Goal: Browse casually: Explore the website without a specific task or goal

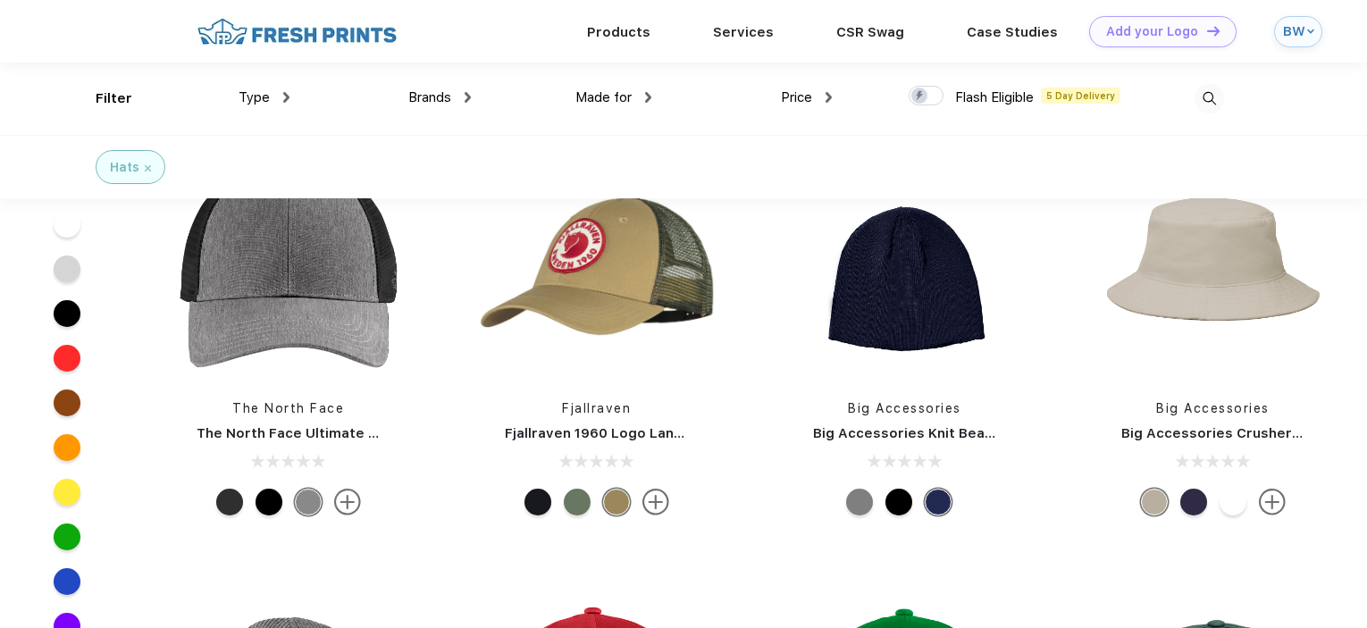
scroll to position [3484, 0]
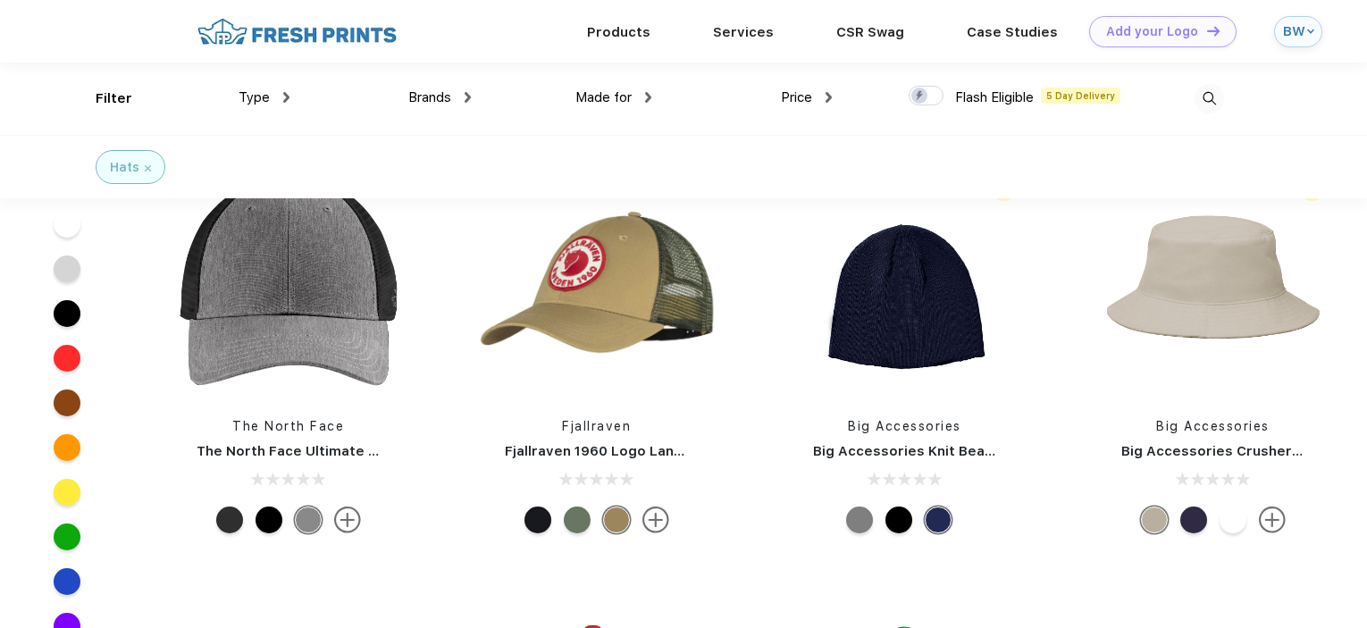
click at [901, 519] on div at bounding box center [898, 520] width 27 height 27
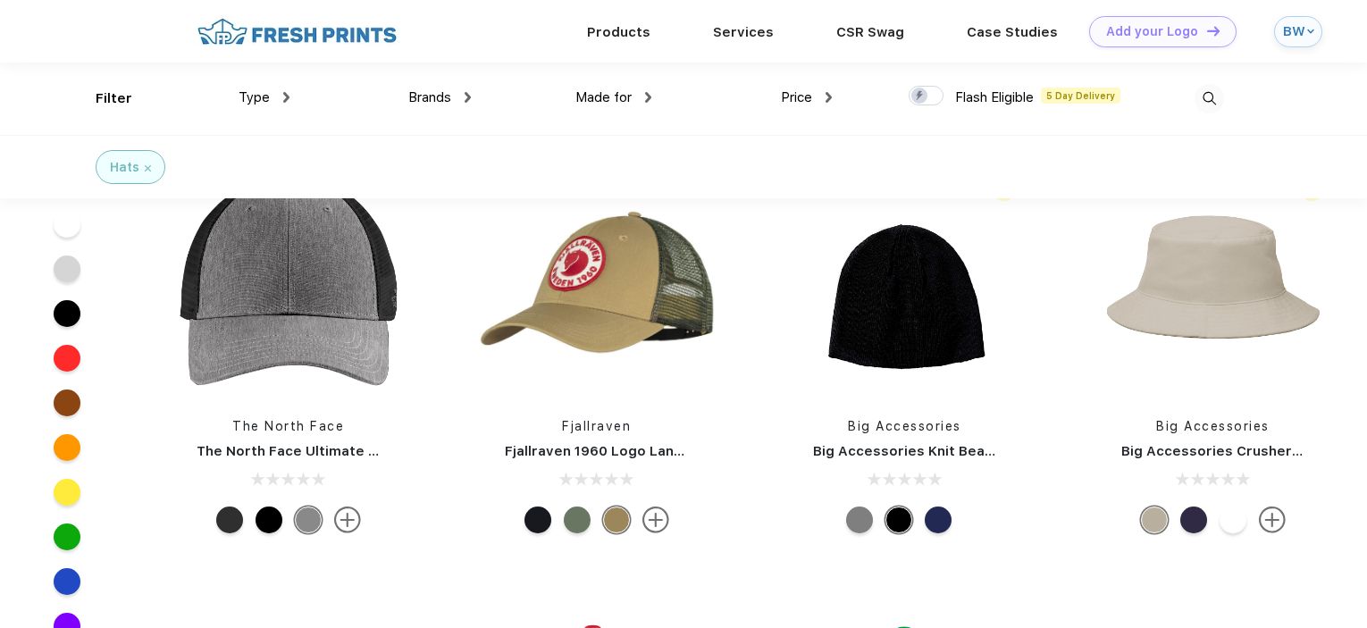
click at [899, 519] on div at bounding box center [898, 520] width 27 height 27
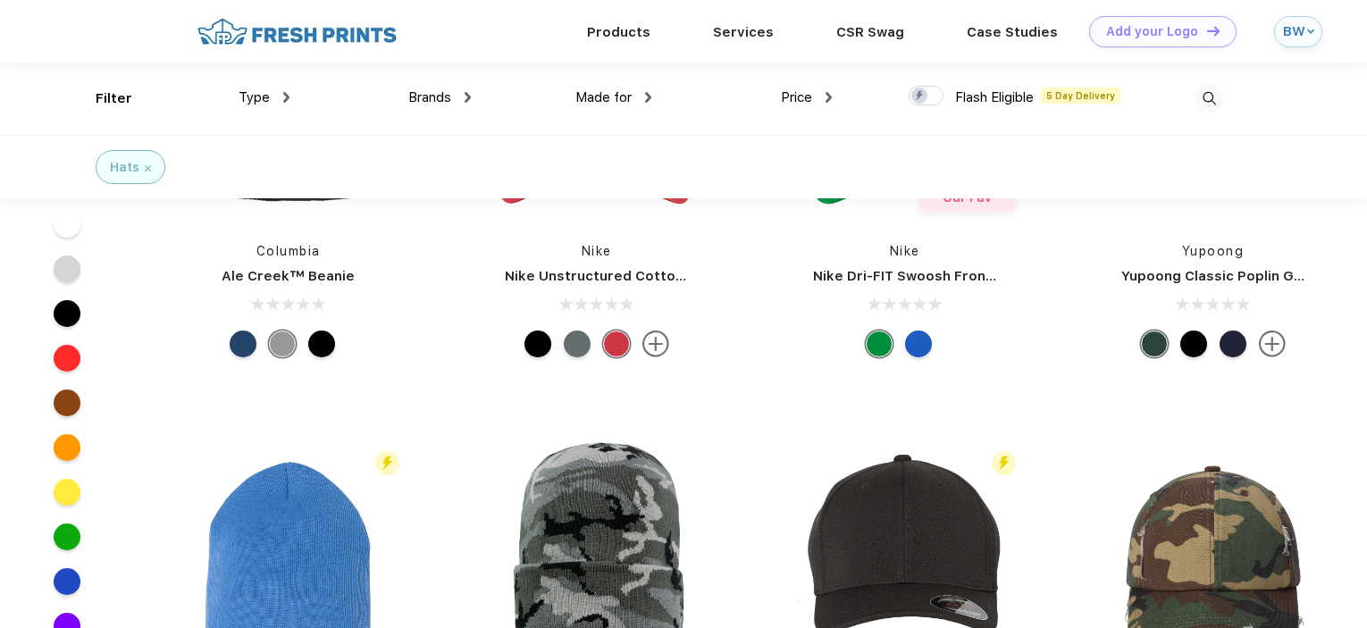
scroll to position [3931, 0]
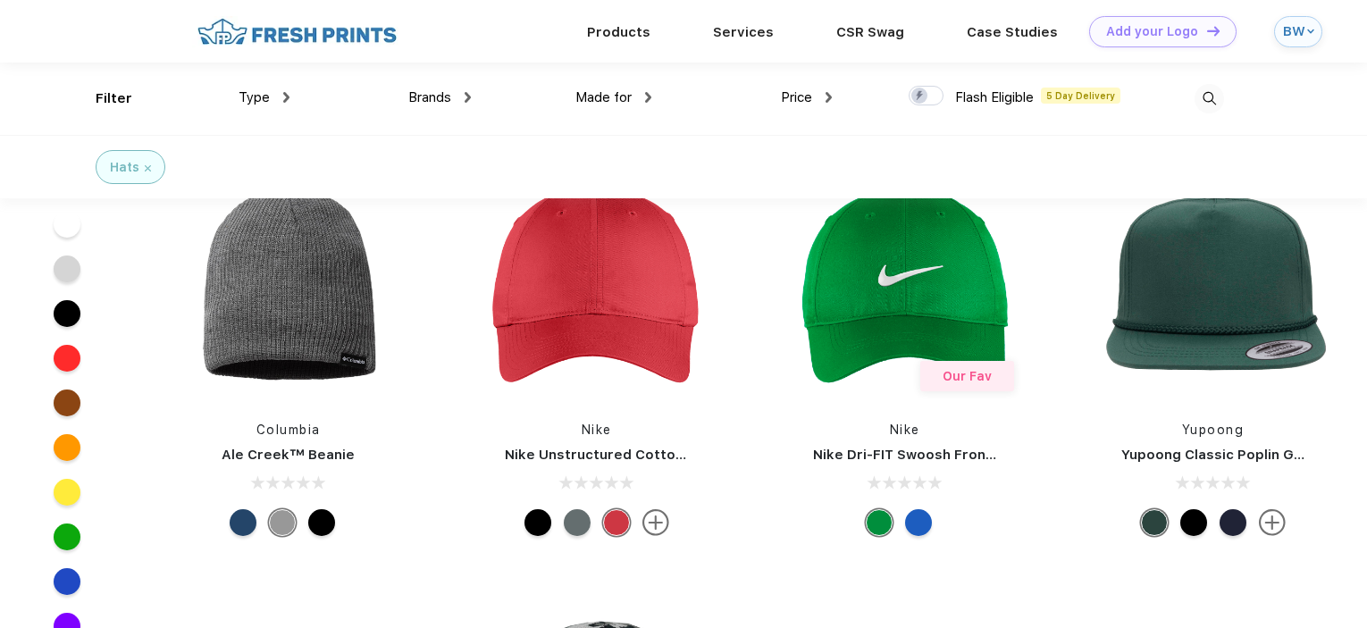
click at [323, 532] on div at bounding box center [321, 522] width 27 height 27
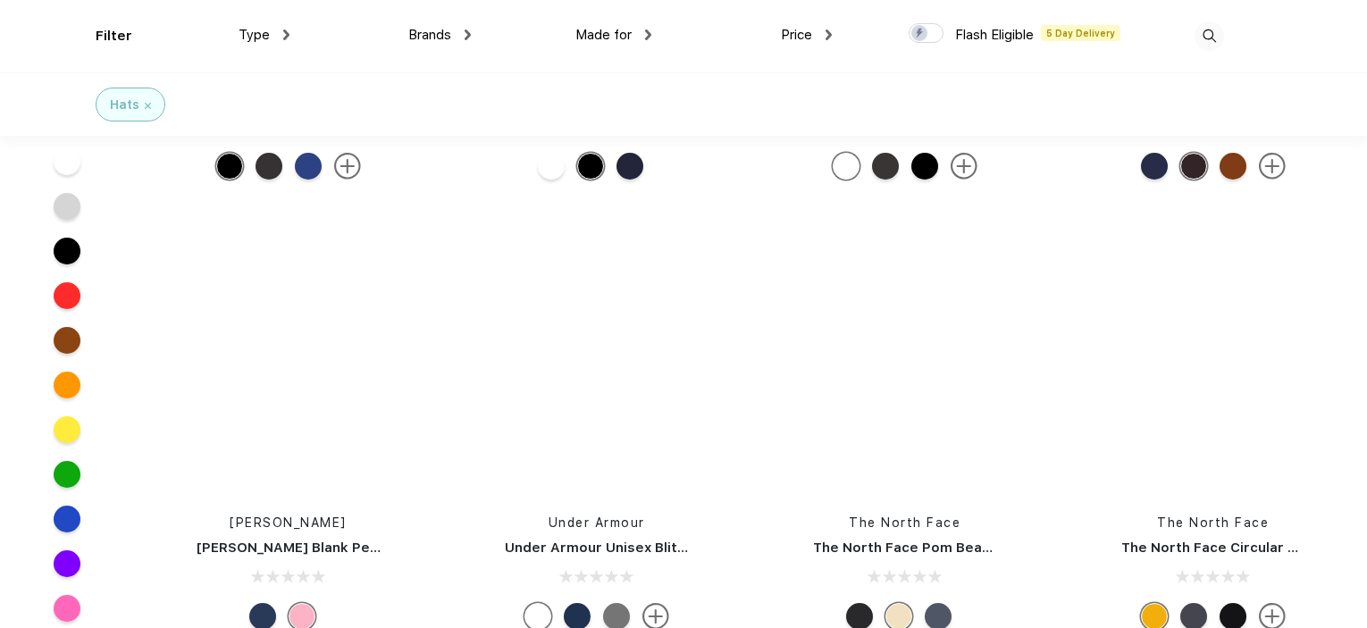
scroll to position [8040, 0]
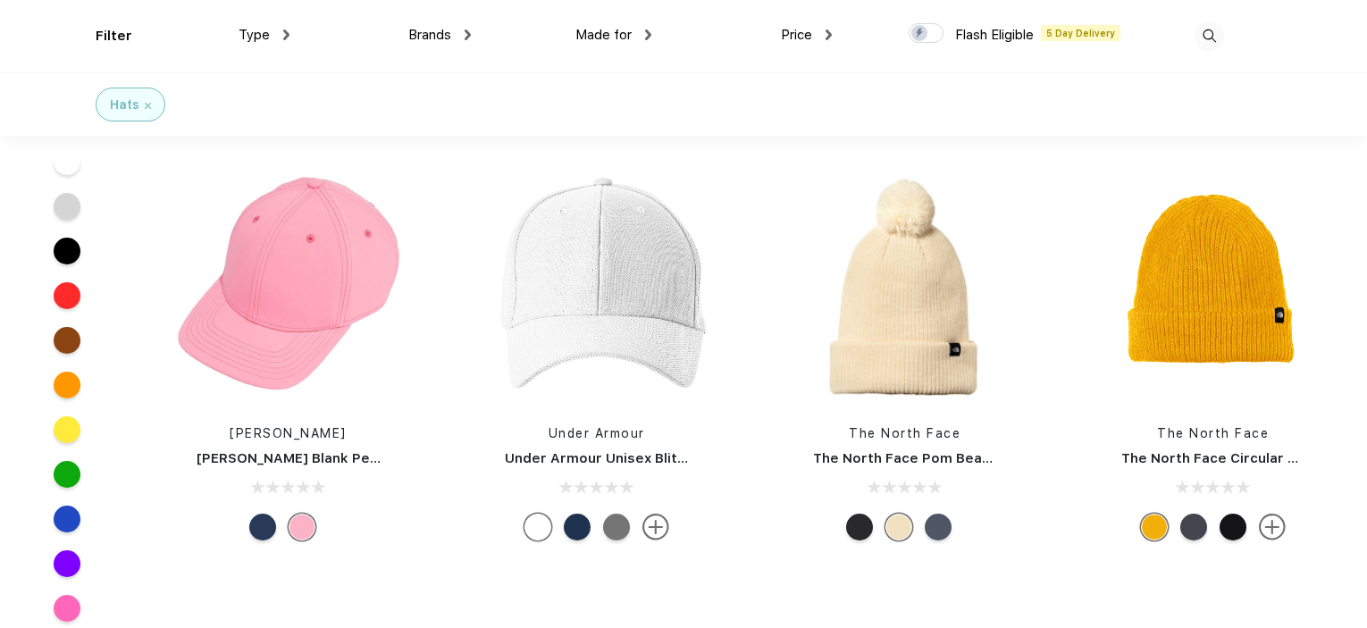
click at [853, 530] on div at bounding box center [859, 527] width 27 height 27
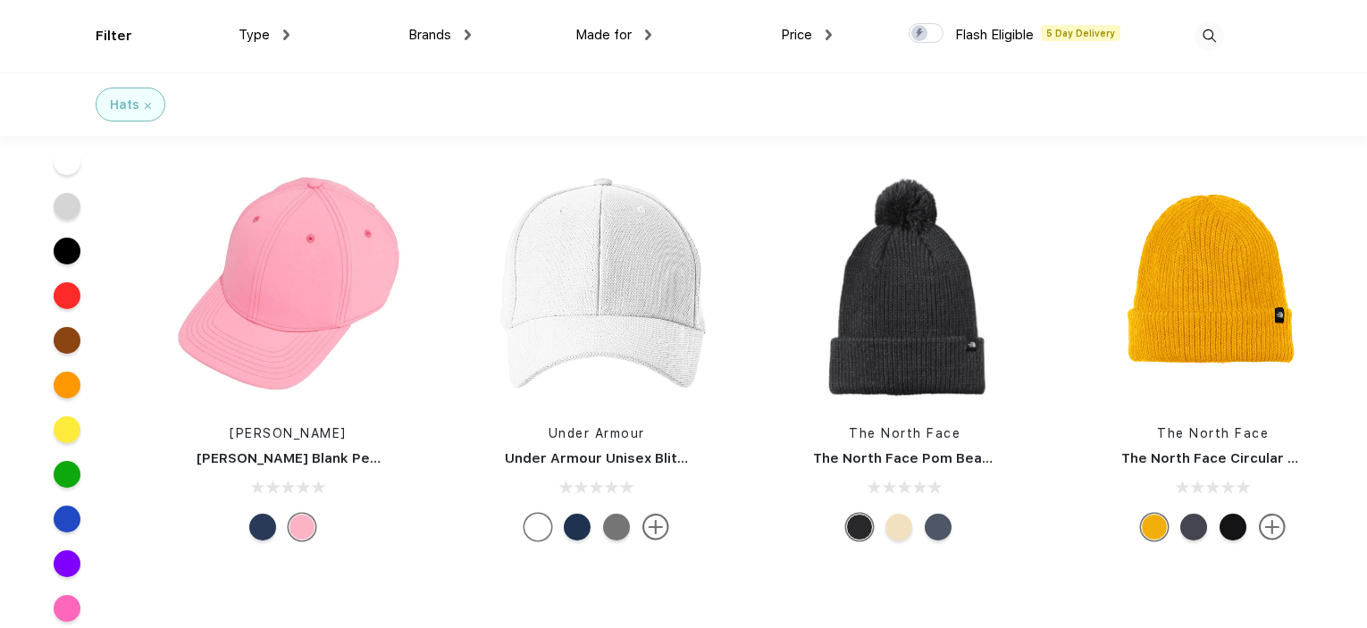
click at [929, 528] on div at bounding box center [938, 527] width 27 height 27
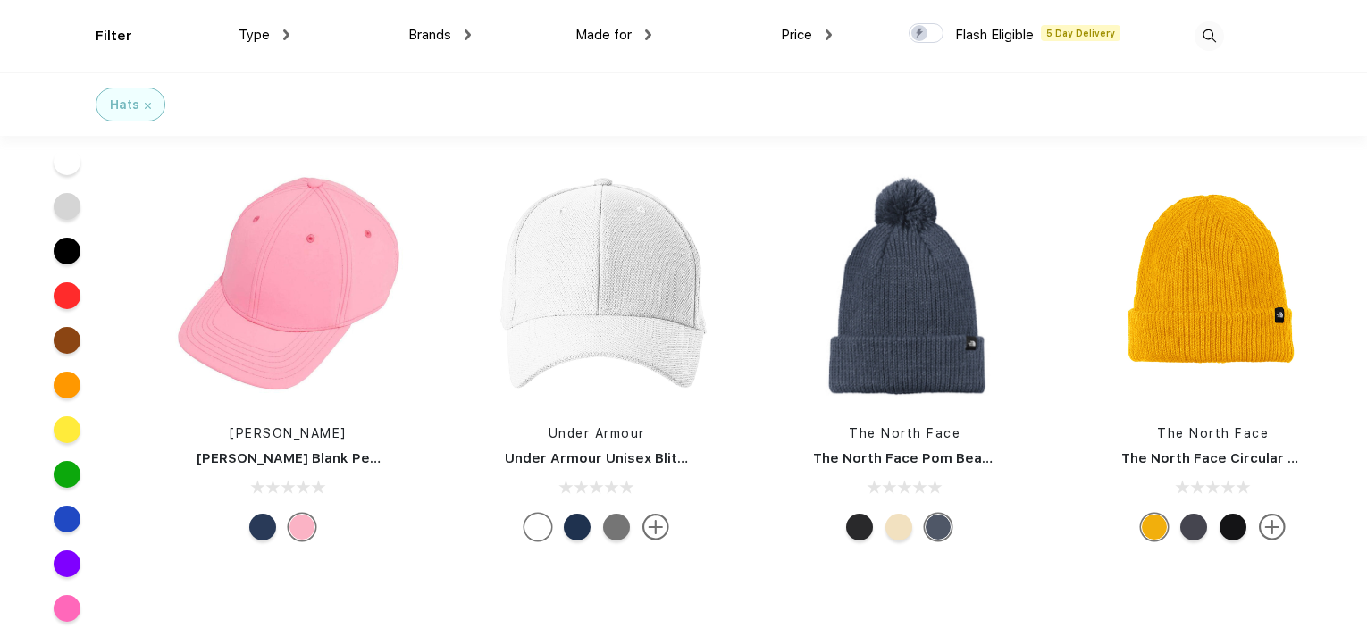
click at [842, 527] on div at bounding box center [905, 527] width 264 height 27
click at [855, 526] on div at bounding box center [859, 527] width 27 height 27
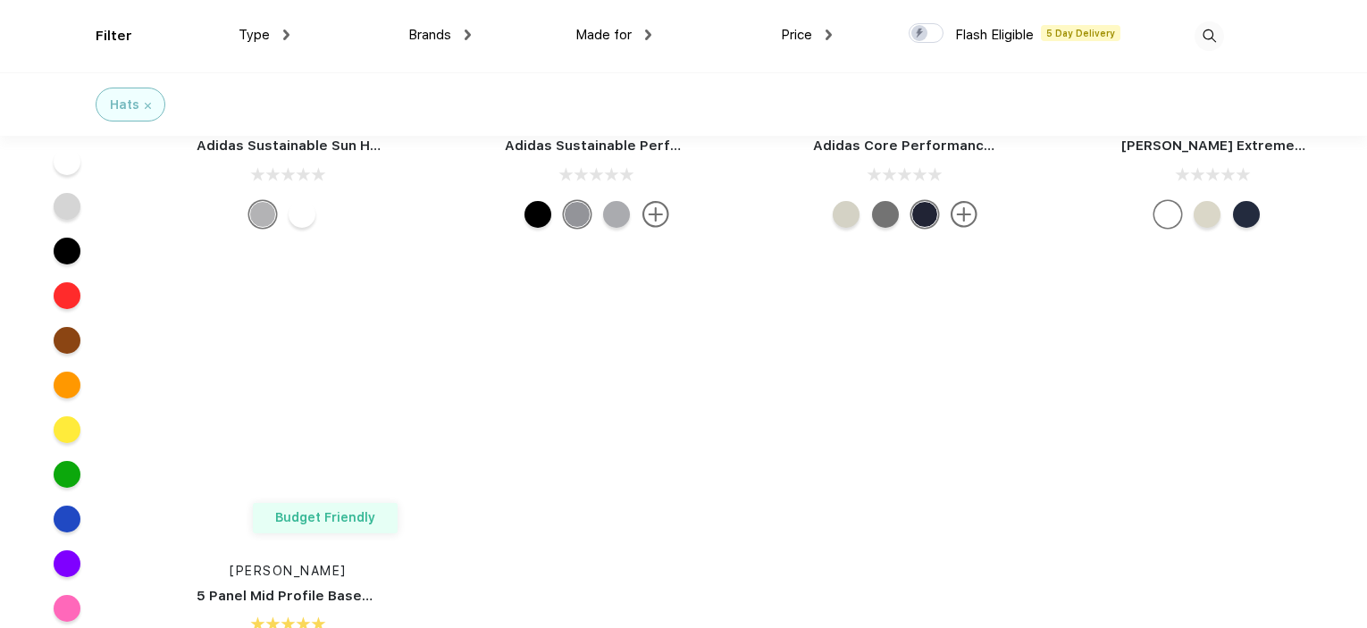
scroll to position [14473, 0]
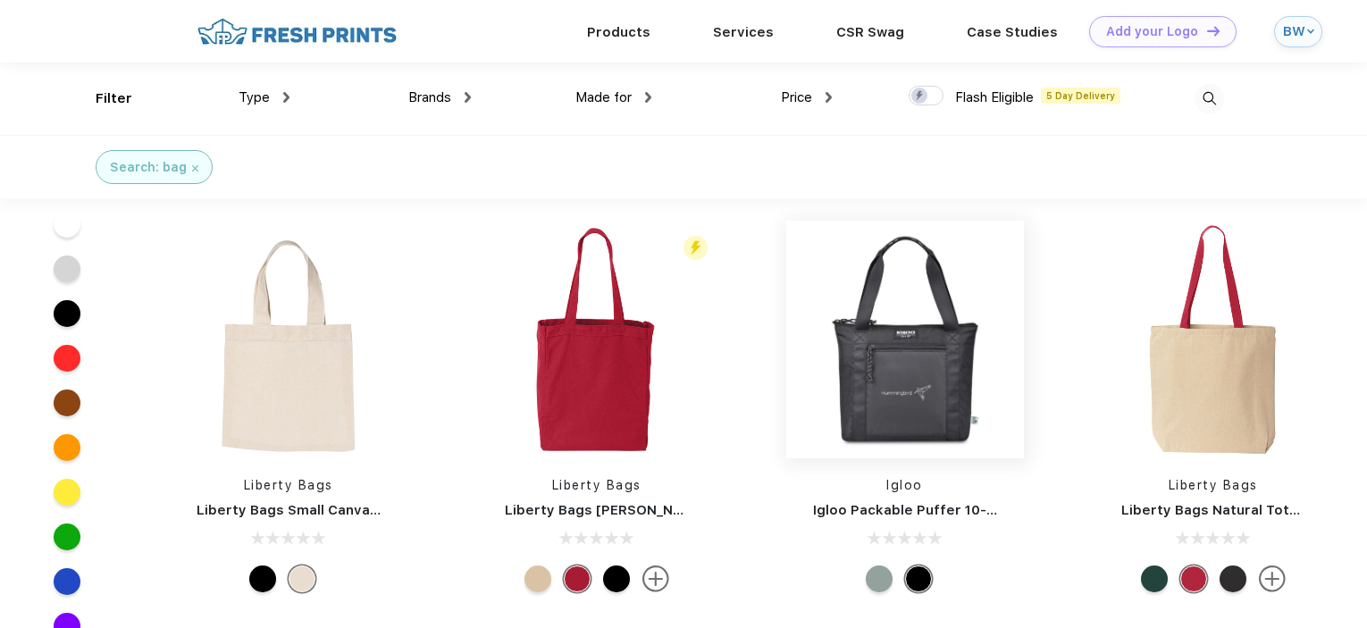
scroll to position [269, 0]
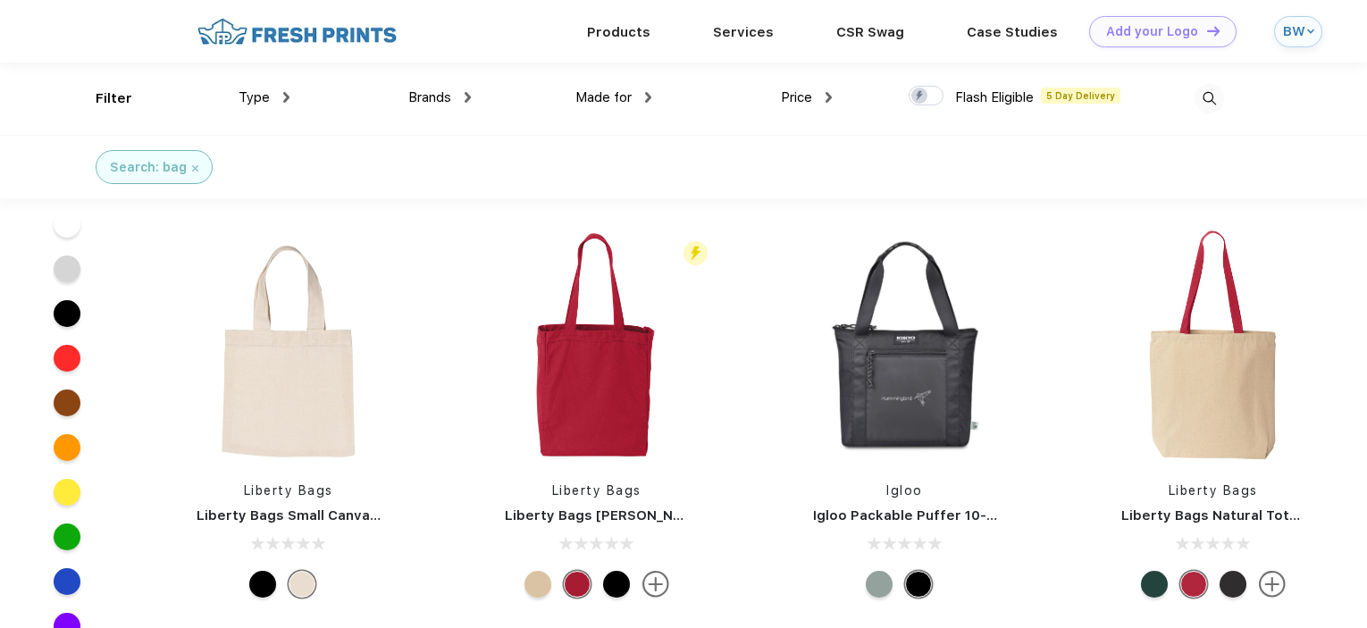
click at [884, 575] on div at bounding box center [879, 584] width 27 height 27
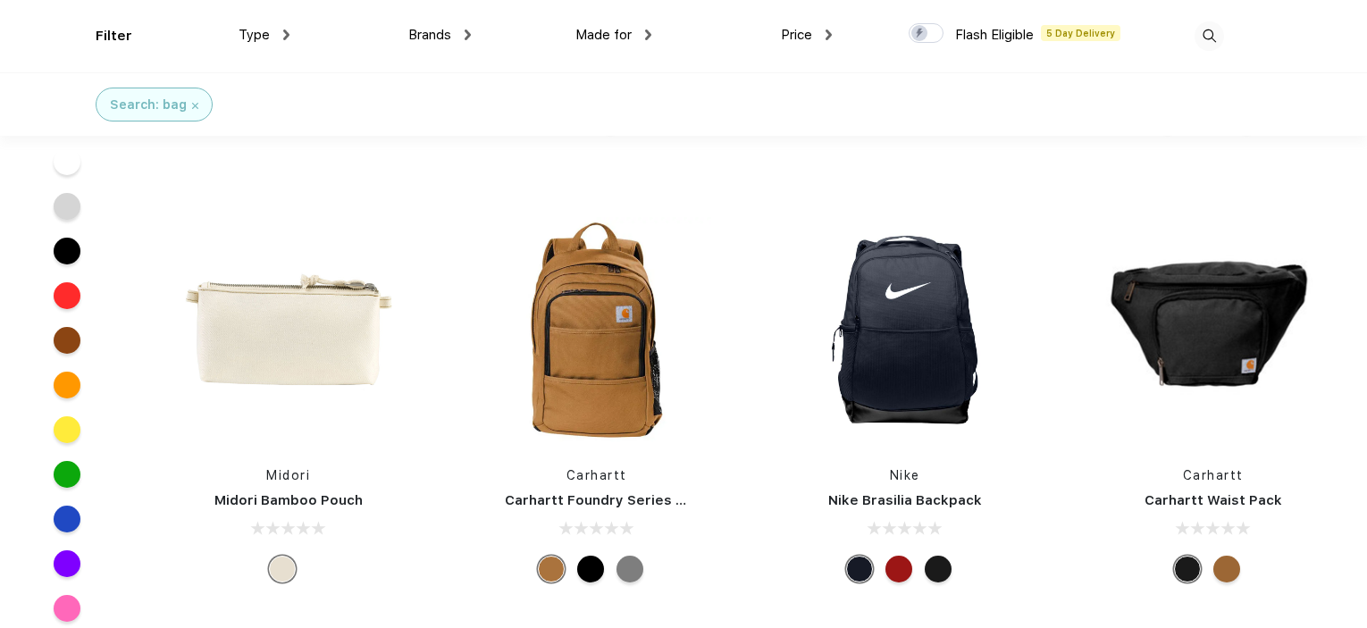
scroll to position [6701, 0]
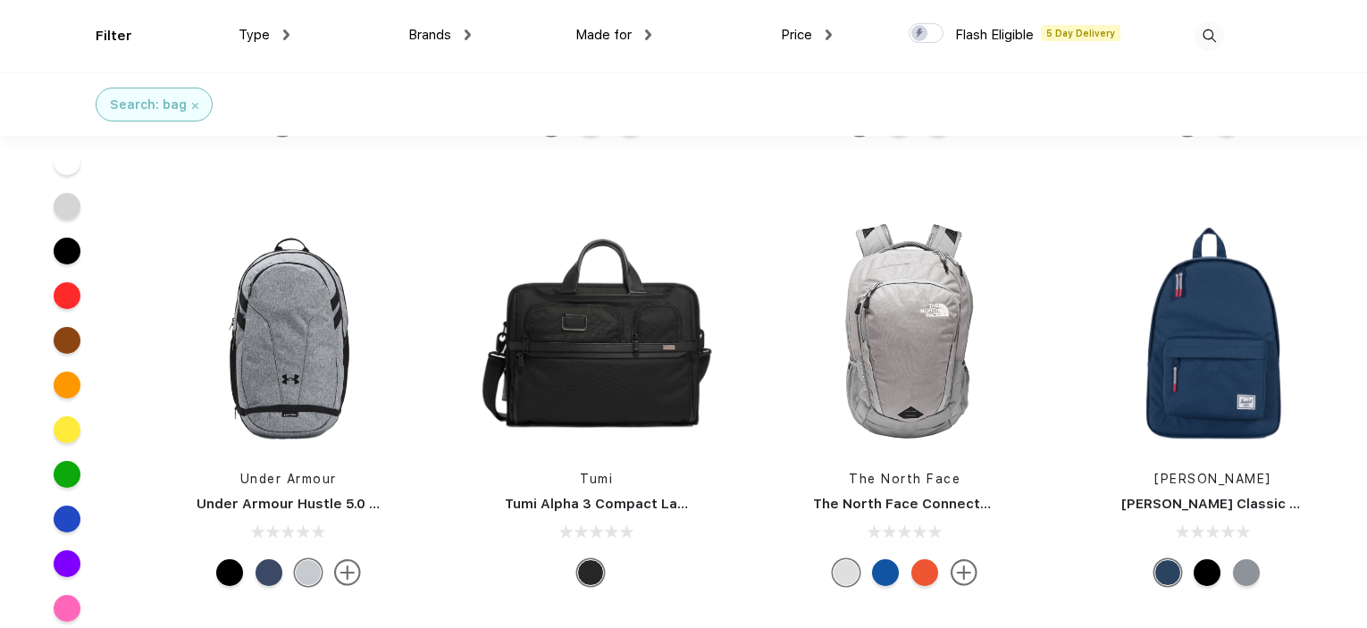
click at [265, 559] on div at bounding box center [269, 572] width 27 height 27
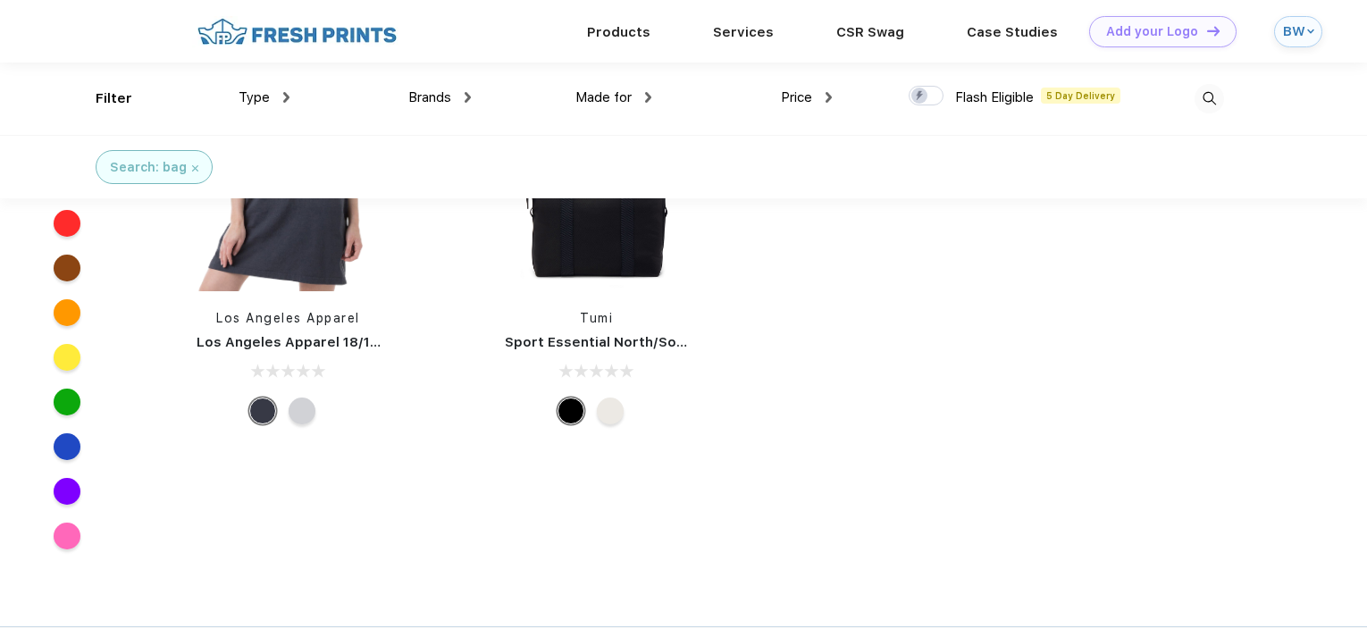
scroll to position [21442, 0]
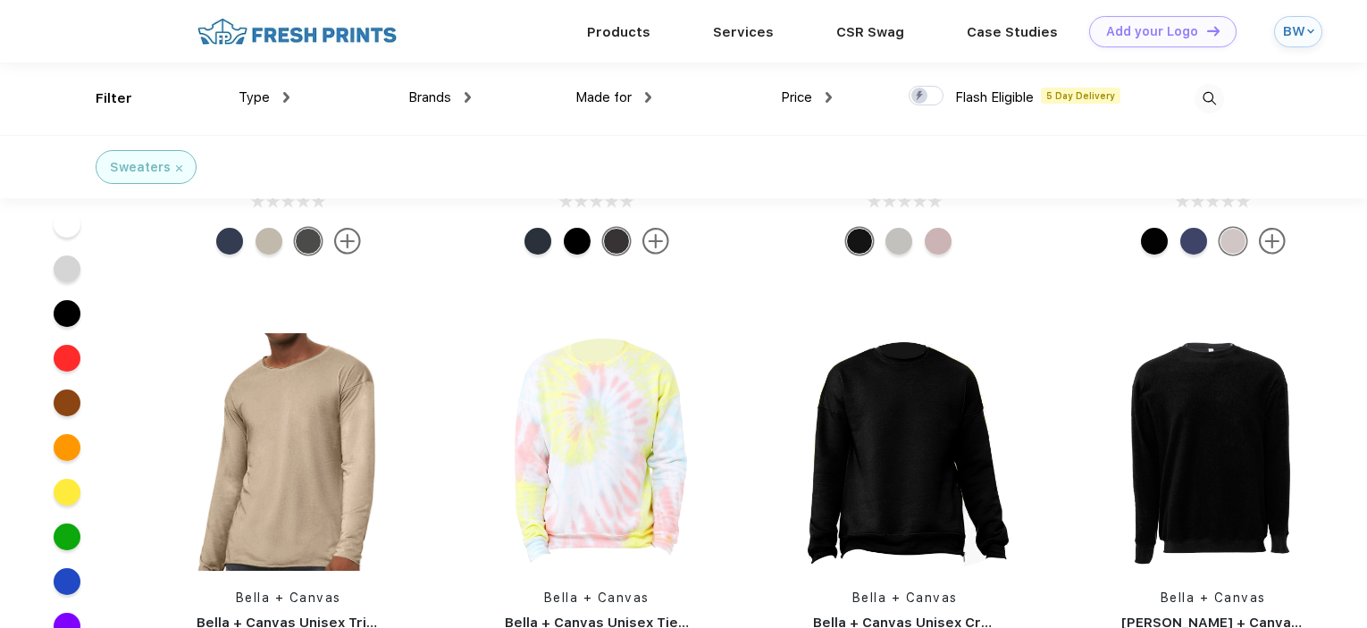
scroll to position [13308, 0]
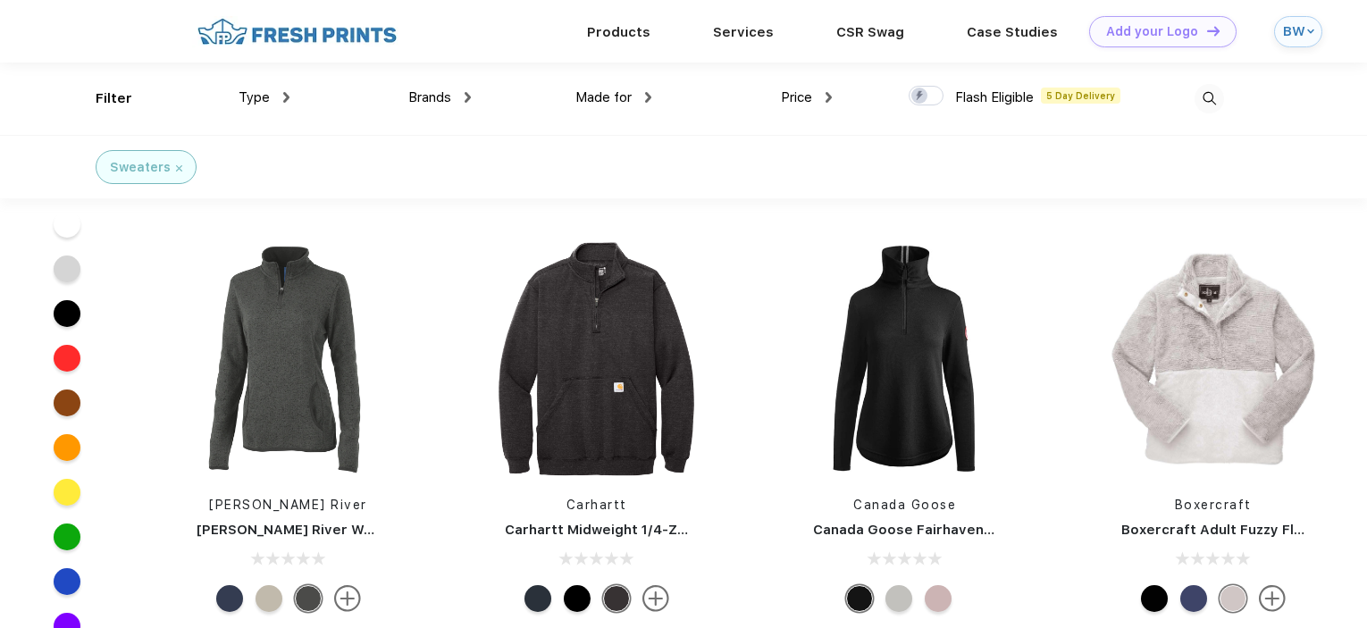
click at [896, 599] on div at bounding box center [898, 598] width 27 height 27
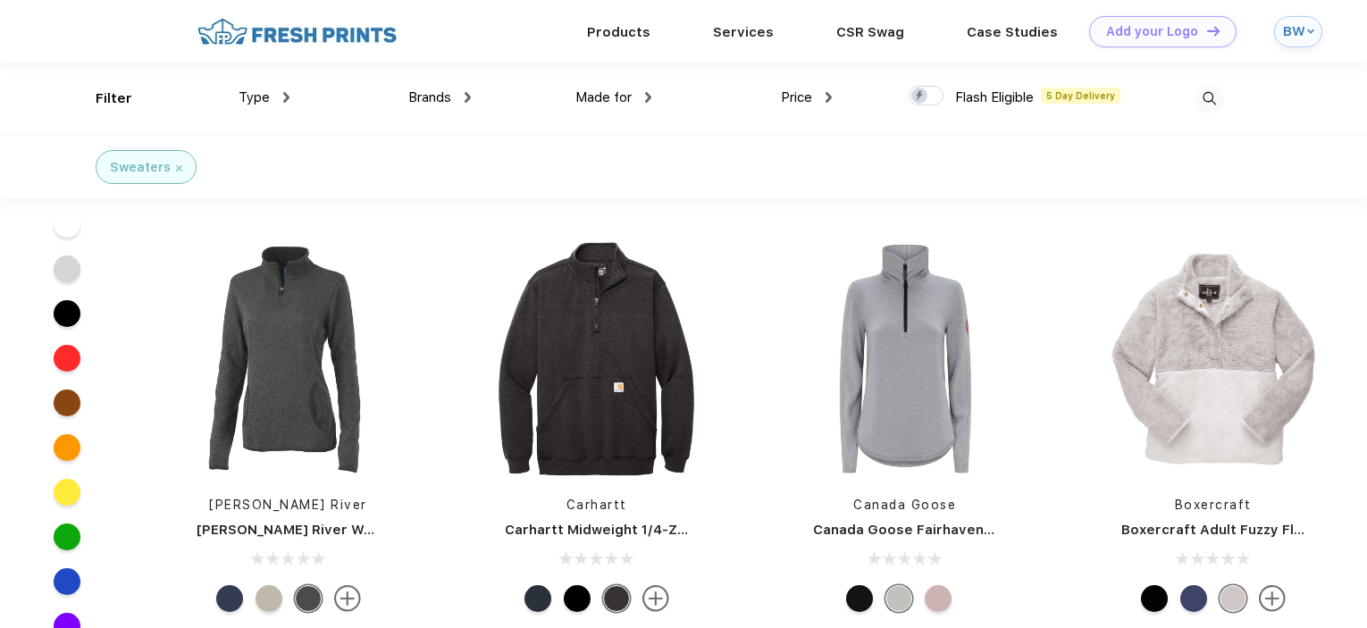
click at [939, 594] on div at bounding box center [938, 598] width 27 height 27
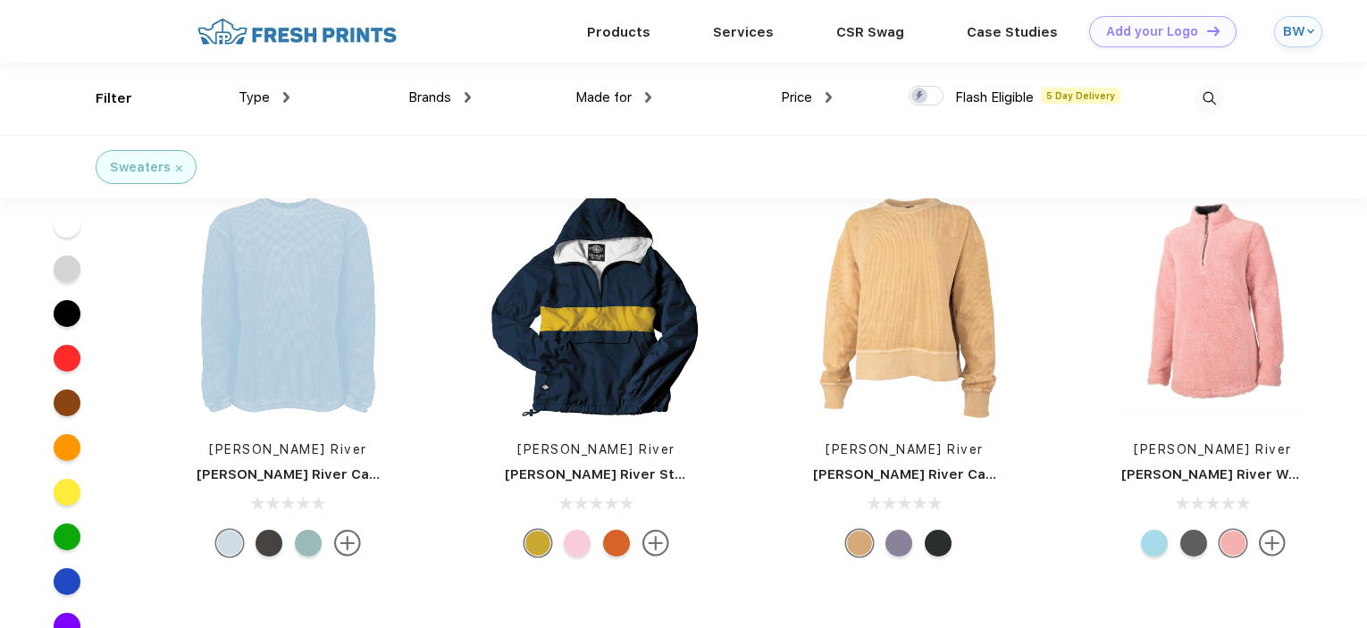
scroll to position [12861, 0]
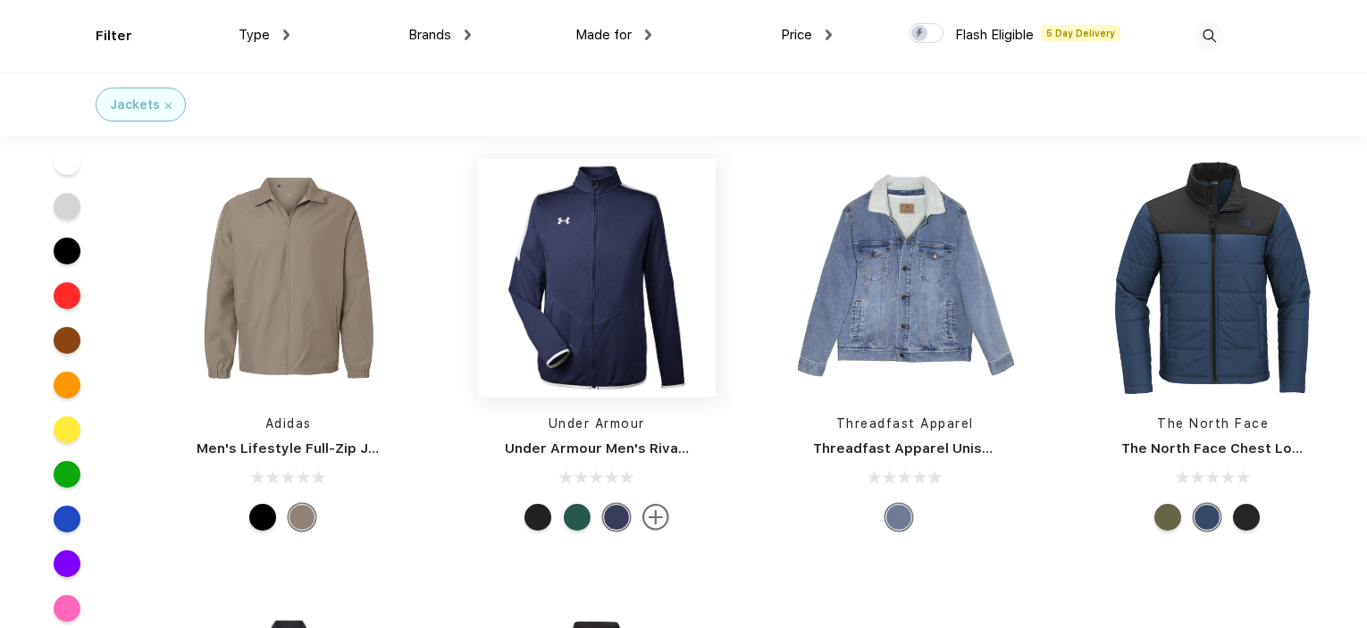
scroll to position [2234, 0]
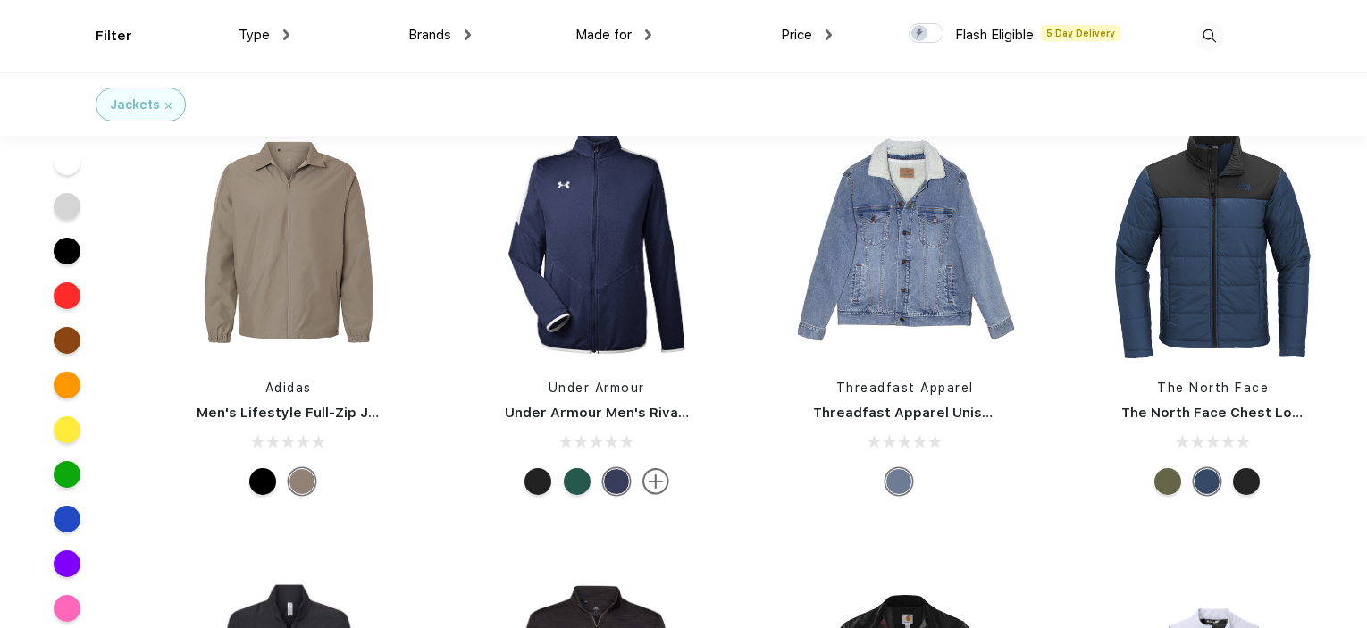
click at [607, 490] on div at bounding box center [616, 481] width 27 height 27
click at [539, 487] on div at bounding box center [537, 481] width 27 height 27
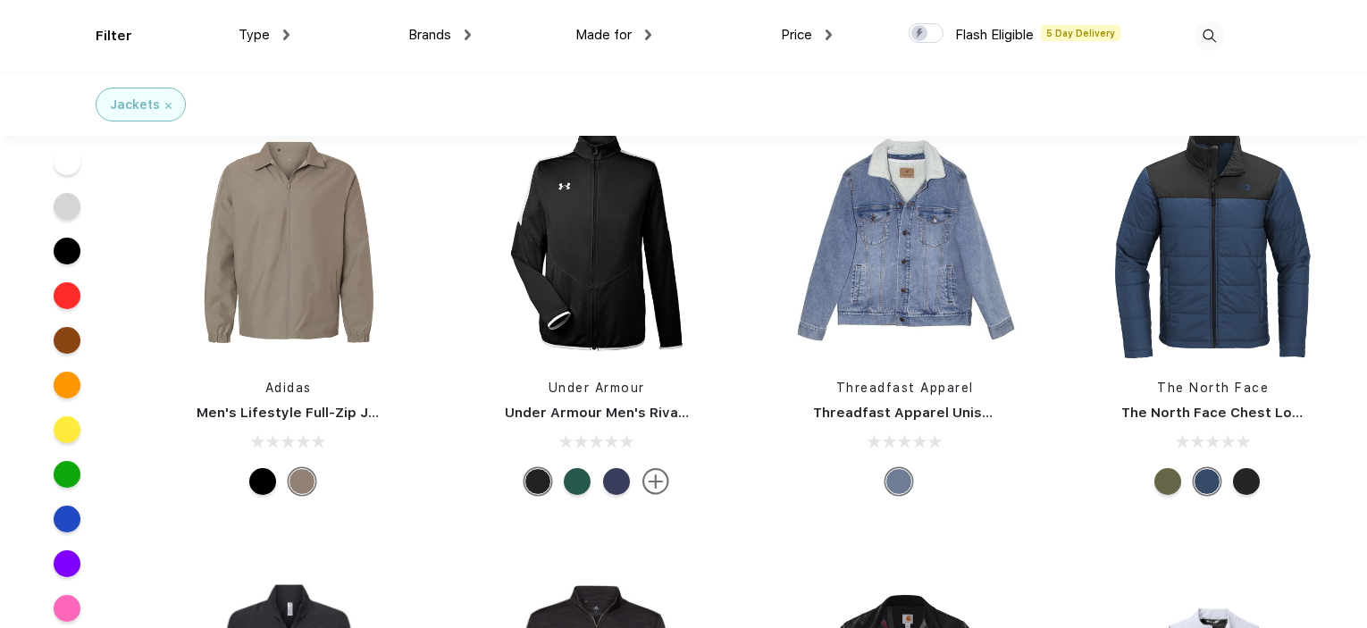
click at [1243, 475] on div at bounding box center [1246, 481] width 27 height 27
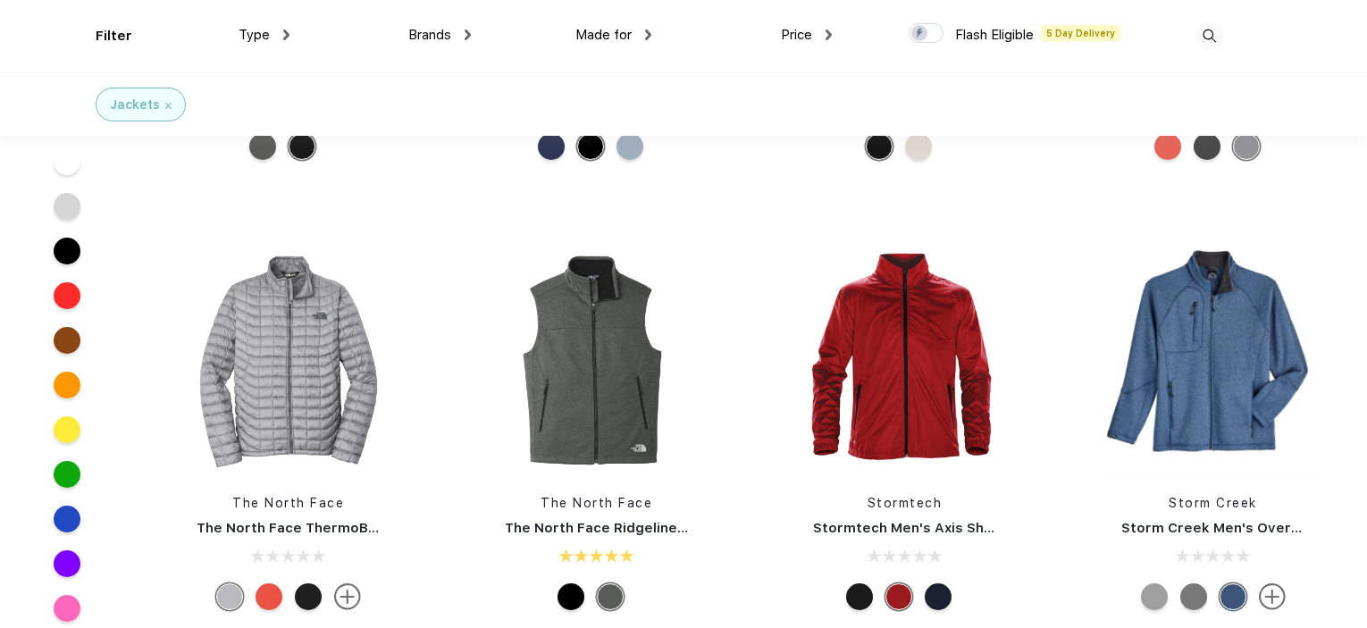
scroll to position [3485, 0]
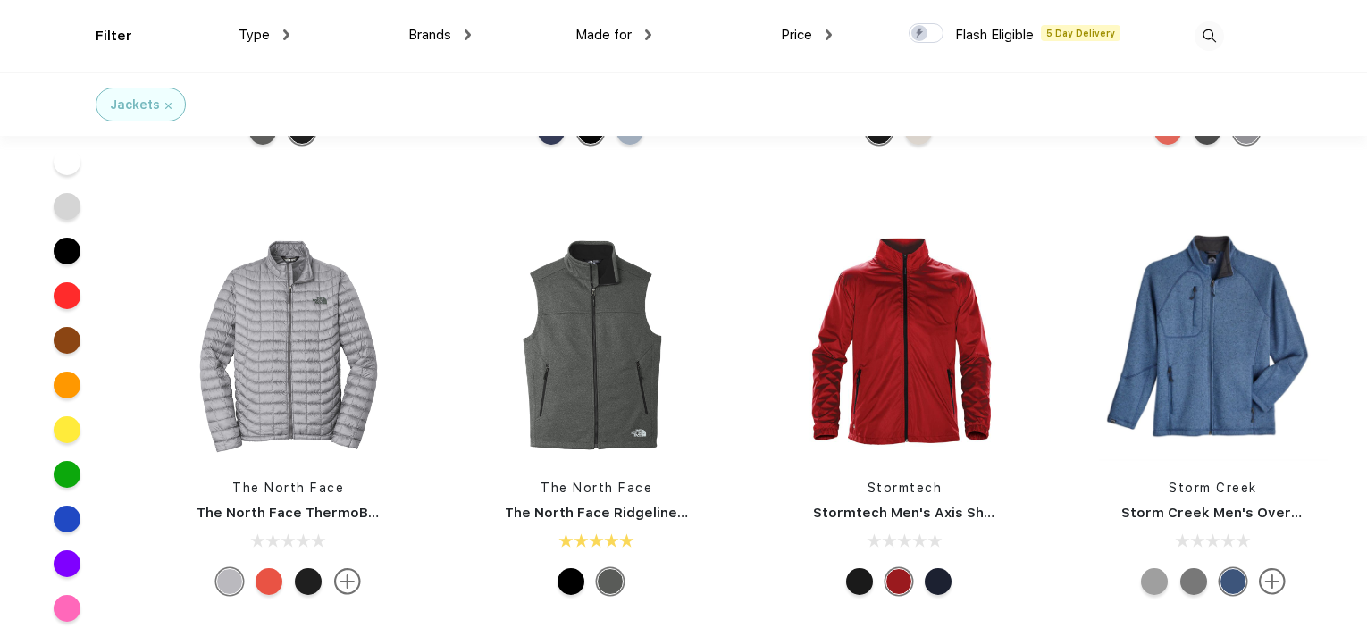
click at [310, 585] on div at bounding box center [308, 581] width 27 height 27
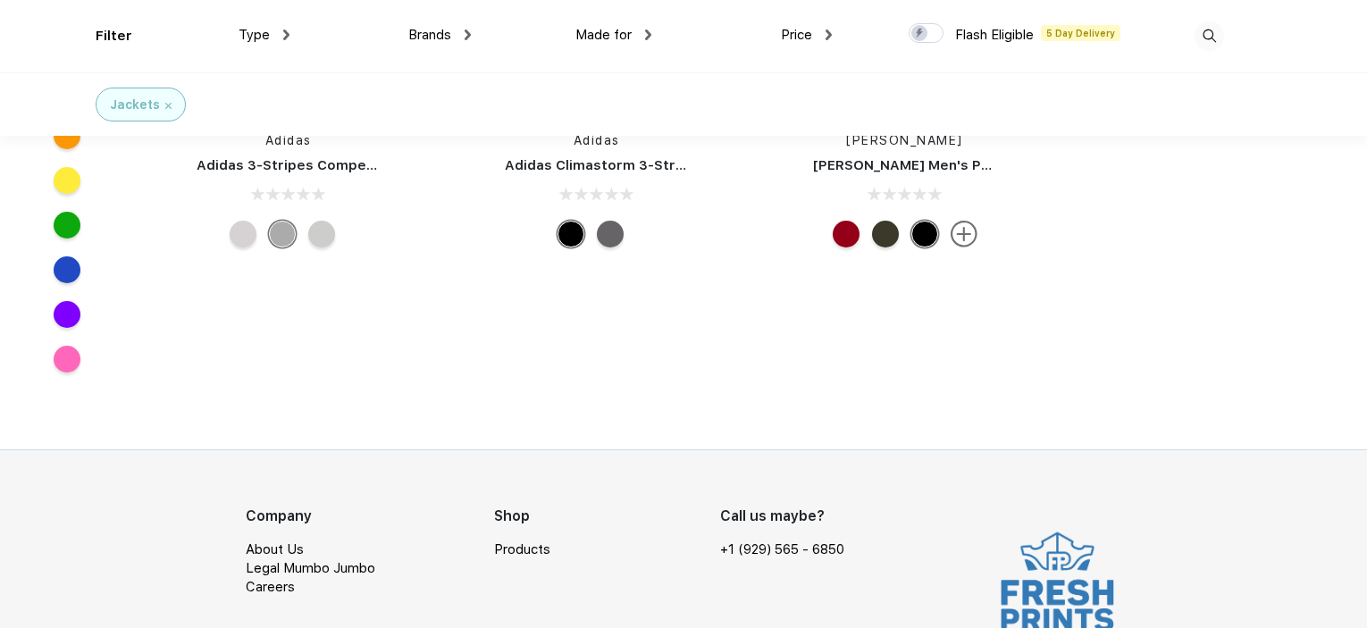
scroll to position [16528, 0]
